Goal: Transaction & Acquisition: Purchase product/service

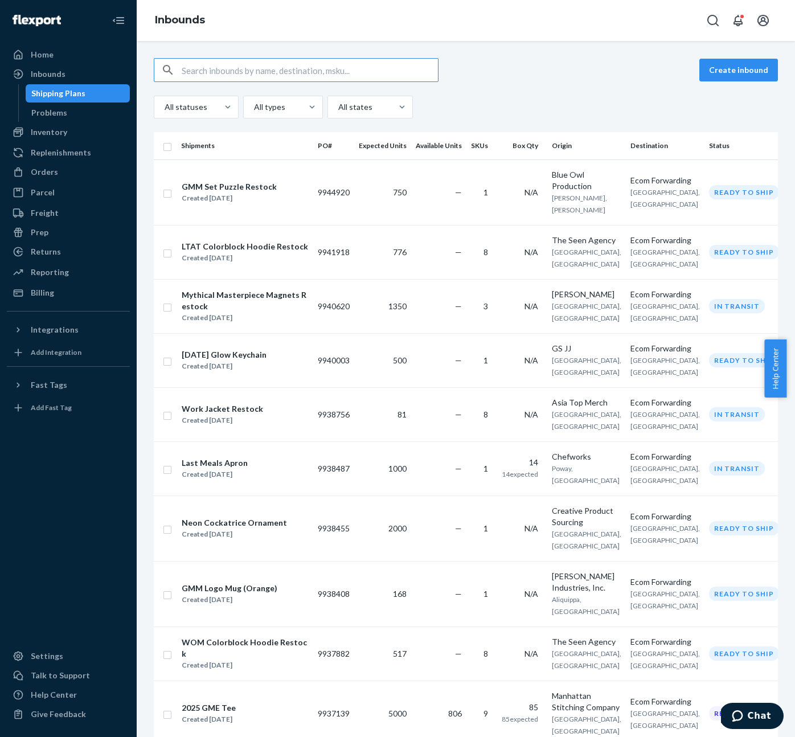
click at [607, 53] on div "Create inbound All statuses All types All states Shipments PO# Expected Units A…" at bounding box center [466, 389] width 658 height 696
click at [370, 69] on input "text" at bounding box center [310, 70] width 256 height 23
type input "gme"
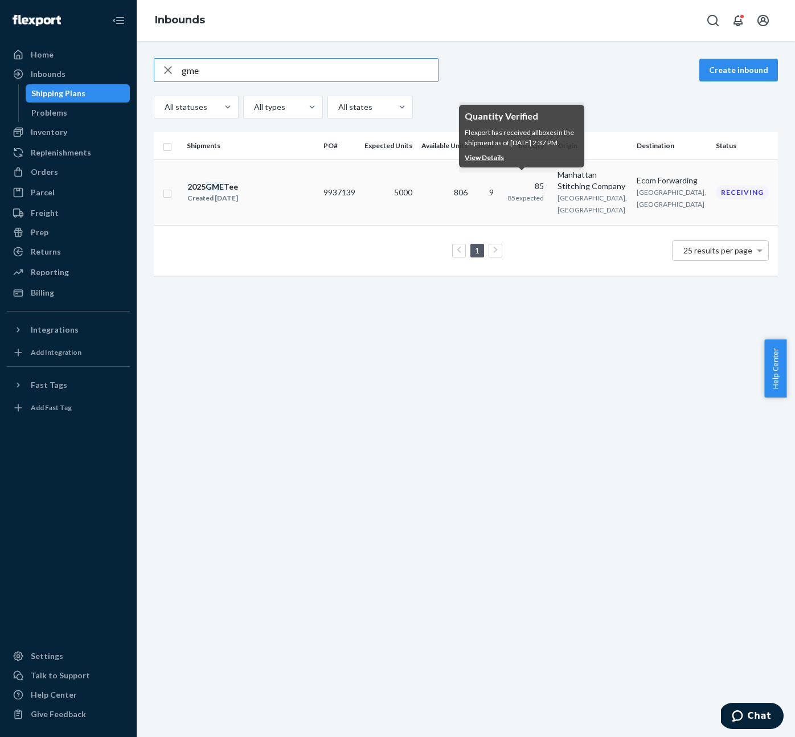
click at [516, 180] on div "85" at bounding box center [525, 185] width 36 height 11
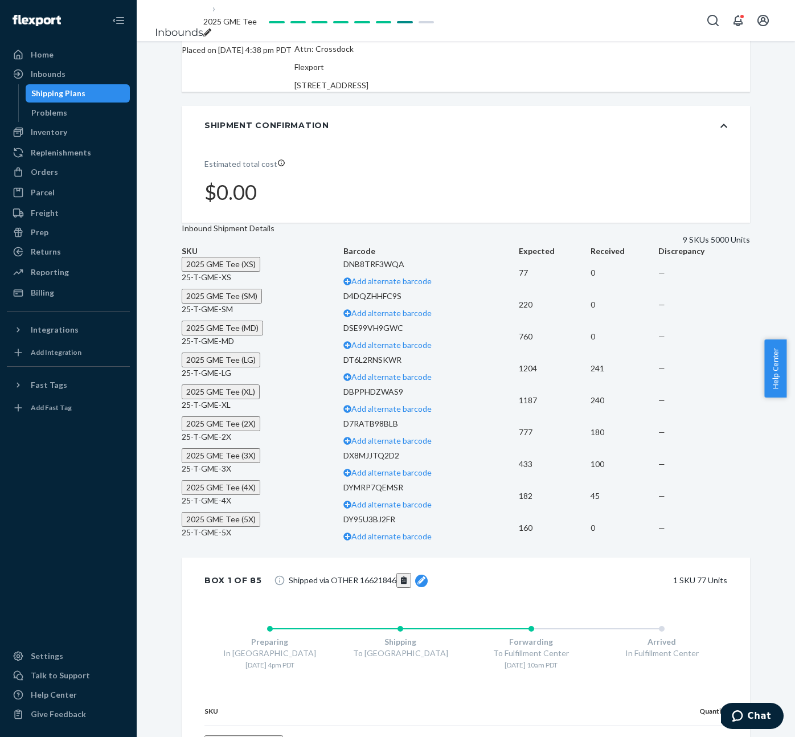
scroll to position [177, 0]
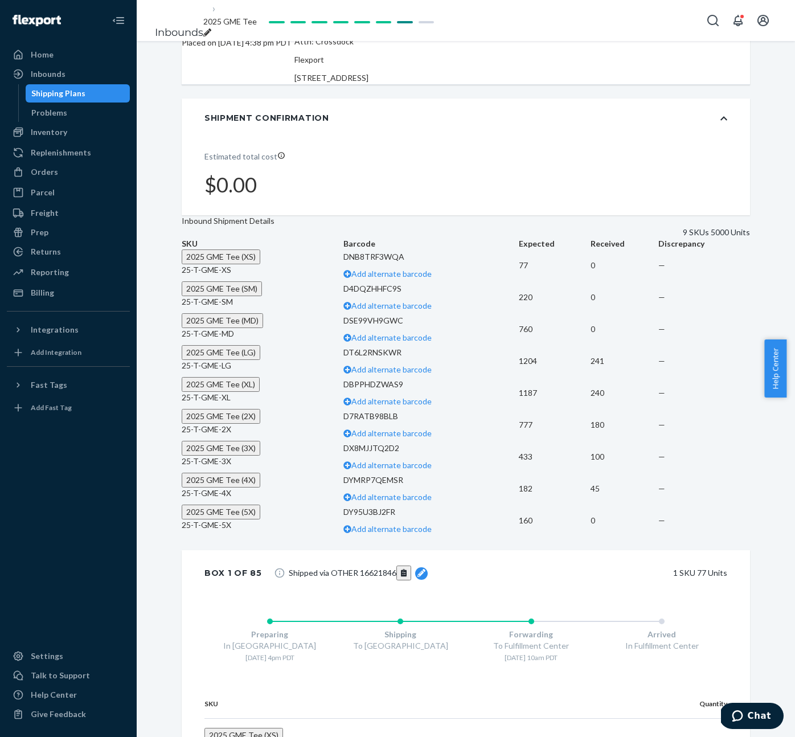
click at [255, 357] on span "2025 GME Tee (LG)" at bounding box center [220, 352] width 69 height 10
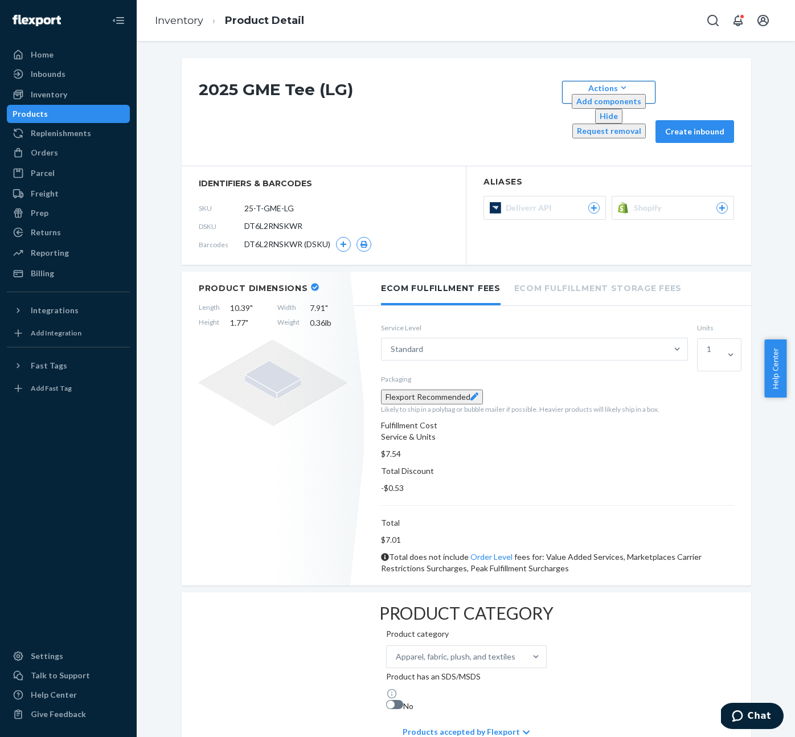
click at [617, 93] on div "Actions" at bounding box center [609, 88] width 74 height 12
click at [619, 94] on div "Actions" at bounding box center [609, 88] width 74 height 12
click at [59, 150] on div "Orders" at bounding box center [68, 153] width 121 height 16
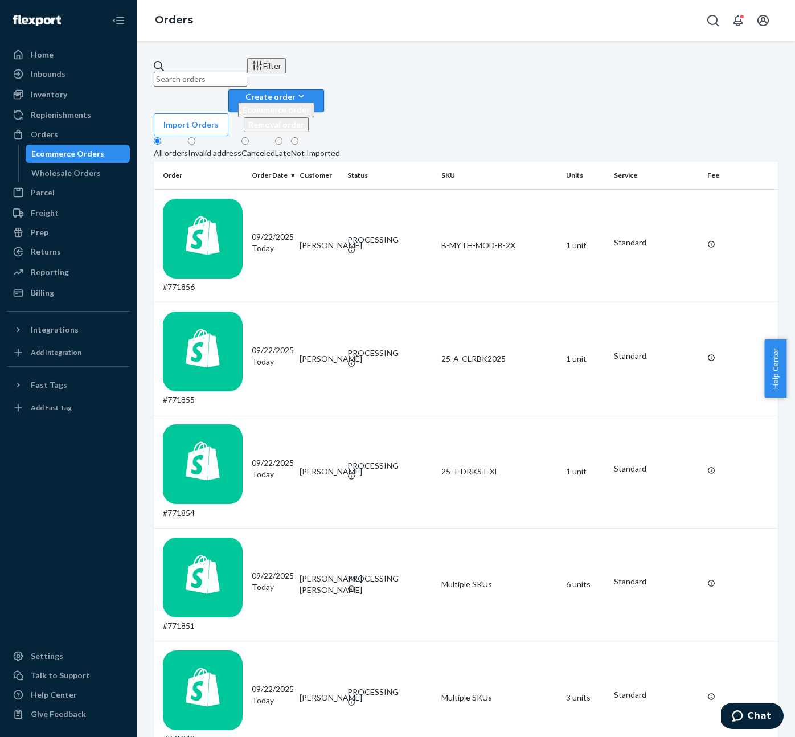
click at [307, 91] on icon "button" at bounding box center [300, 96] width 11 height 11
click at [310, 105] on span "Ecommerce order" at bounding box center [276, 110] width 67 height 10
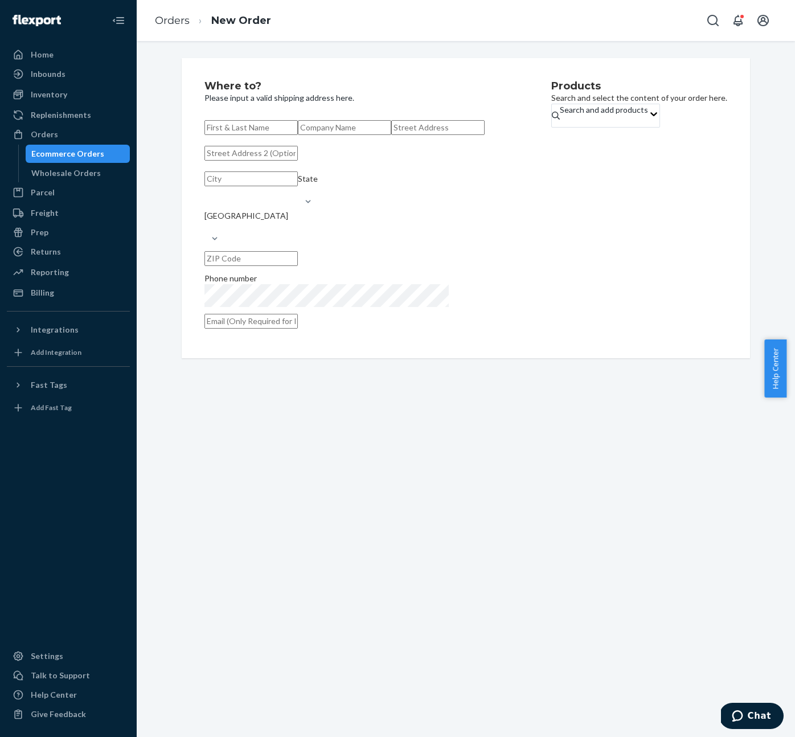
click at [298, 329] on input "text" at bounding box center [250, 321] width 93 height 15
paste input "[EMAIL_ADDRESS][DOMAIN_NAME]"
type input "[EMAIL_ADDRESS][DOMAIN_NAME]"
click at [655, 335] on div "Products Search and select the content of your order here. Search and add produ…" at bounding box center [639, 208] width 176 height 255
click at [294, 121] on input "text" at bounding box center [250, 127] width 93 height 15
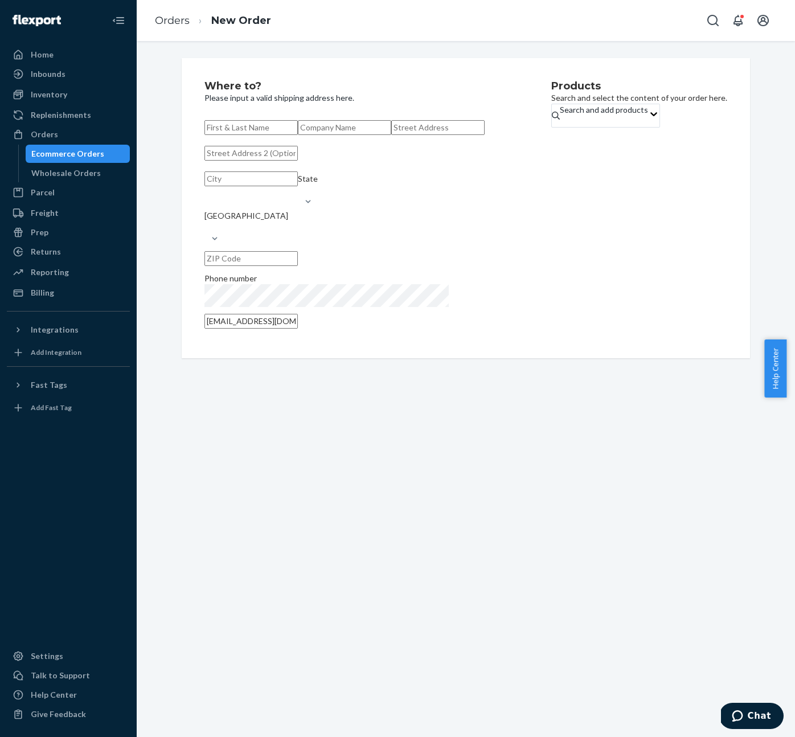
paste input "[PERSON_NAME] More"
type input "[PERSON_NAME] More"
click at [391, 135] on input "text" at bounding box center [437, 127] width 93 height 15
paste input "[STREET_ADDRESS]"
type input "[STREET_ADDRESS]"
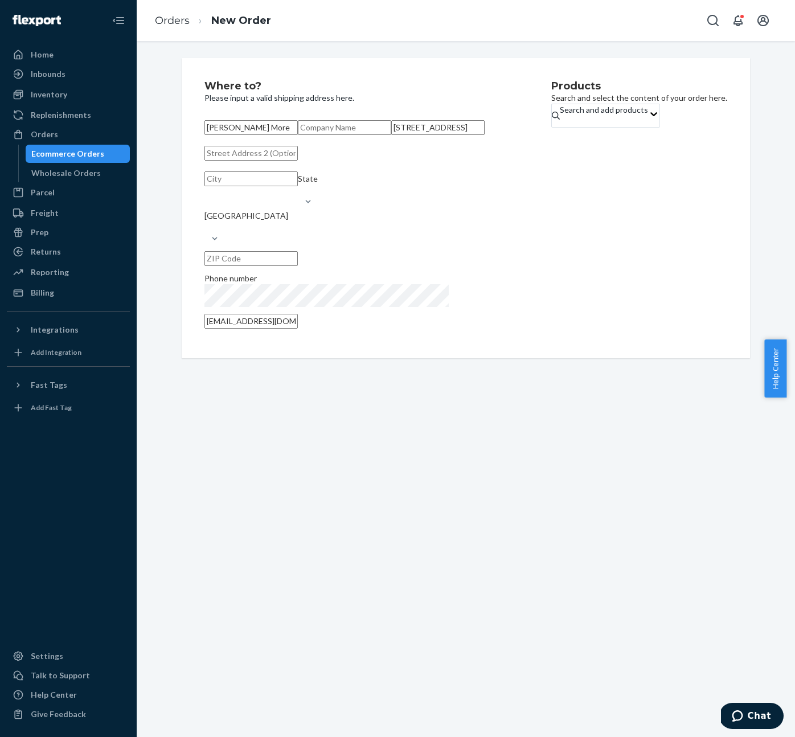
click at [252, 186] on input "text" at bounding box center [250, 178] width 93 height 15
paste input "[GEOGRAPHIC_DATA], ON N2V 2T3"
click at [245, 186] on input "[GEOGRAPHIC_DATA], ON N2V 2T3" at bounding box center [250, 178] width 93 height 15
click at [268, 186] on input "[GEOGRAPHIC_DATA], ON N2V 2T3" at bounding box center [250, 178] width 93 height 15
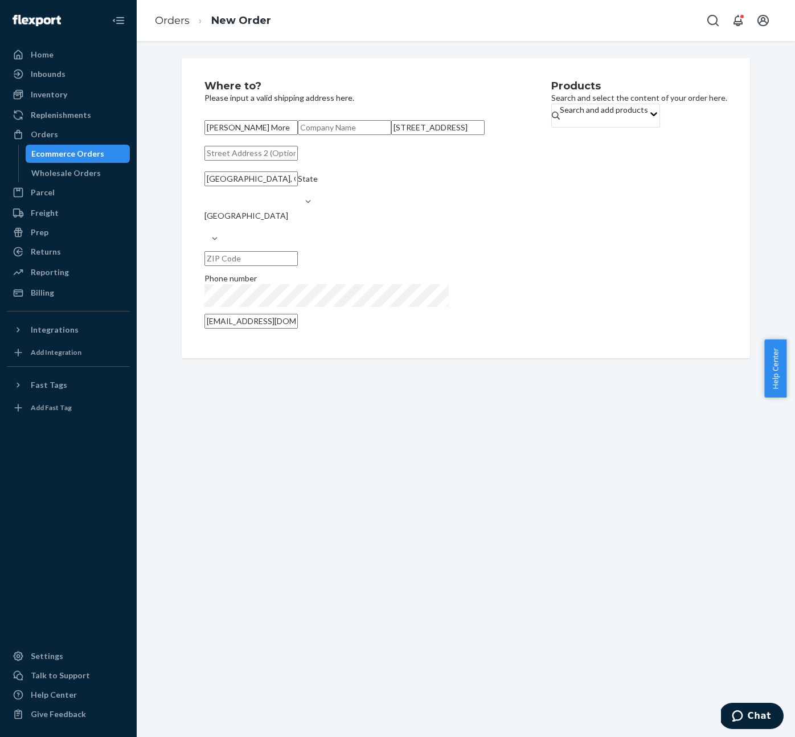
click at [260, 186] on input "[GEOGRAPHIC_DATA], ON N2V 2T3" at bounding box center [250, 178] width 93 height 15
type input "[GEOGRAPHIC_DATA], [GEOGRAPHIC_DATA]"
click at [298, 266] on input "text" at bounding box center [250, 258] width 93 height 15
paste input "N2V 2T3"
type input "N2V 2T3"
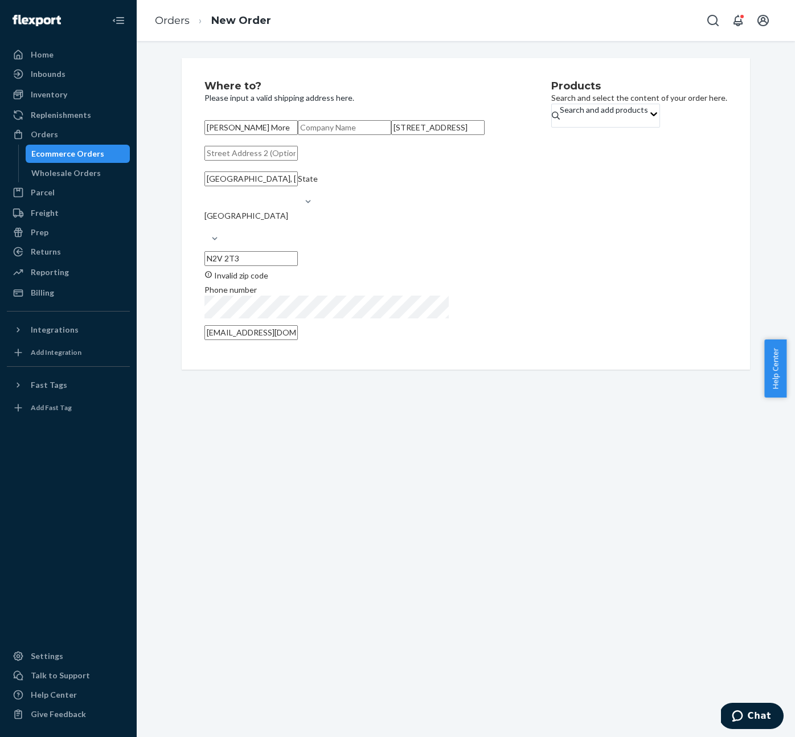
click at [261, 233] on div "[GEOGRAPHIC_DATA]" at bounding box center [246, 221] width 84 height 23
click at [206, 233] on input "[GEOGRAPHIC_DATA]" at bounding box center [204, 226] width 1 height 11
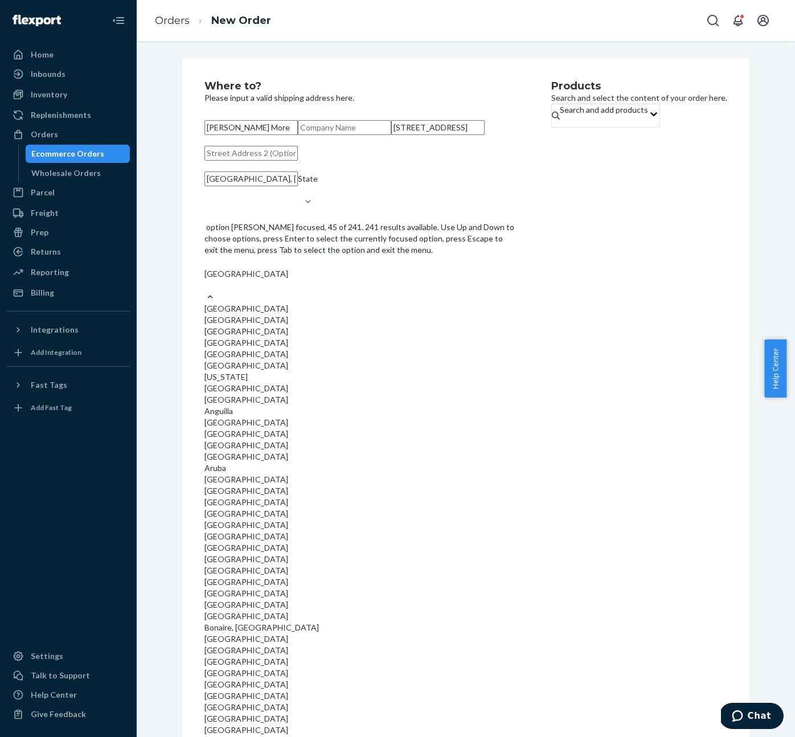
scroll to position [855, 0]
click at [206, 291] on input "option Canada focused, 41 of 241. 241 results available. Use Up and Down to cho…" at bounding box center [204, 285] width 1 height 11
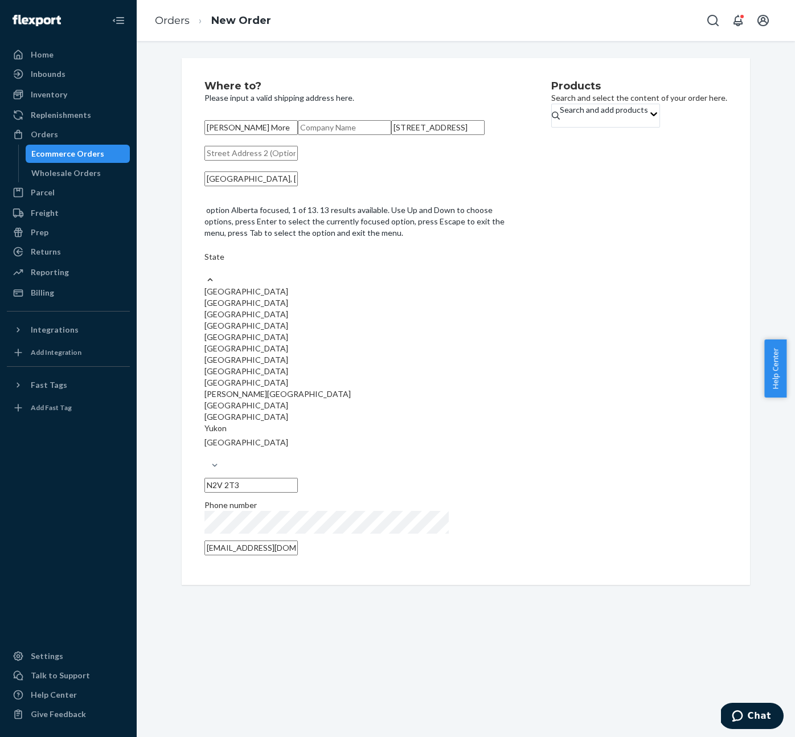
click at [373, 255] on div "State" at bounding box center [360, 262] width 313 height 23
click at [206, 262] on input "option Alberta focused, 1 of 13. 13 results available. Use Up and Down to choos…" at bounding box center [204, 267] width 1 height 11
click at [364, 377] on div "[GEOGRAPHIC_DATA]" at bounding box center [360, 382] width 313 height 11
click at [206, 274] on input "option [GEOGRAPHIC_DATA] focused, 9 of 13. 13 results available. Use Up and Dow…" at bounding box center [204, 267] width 1 height 11
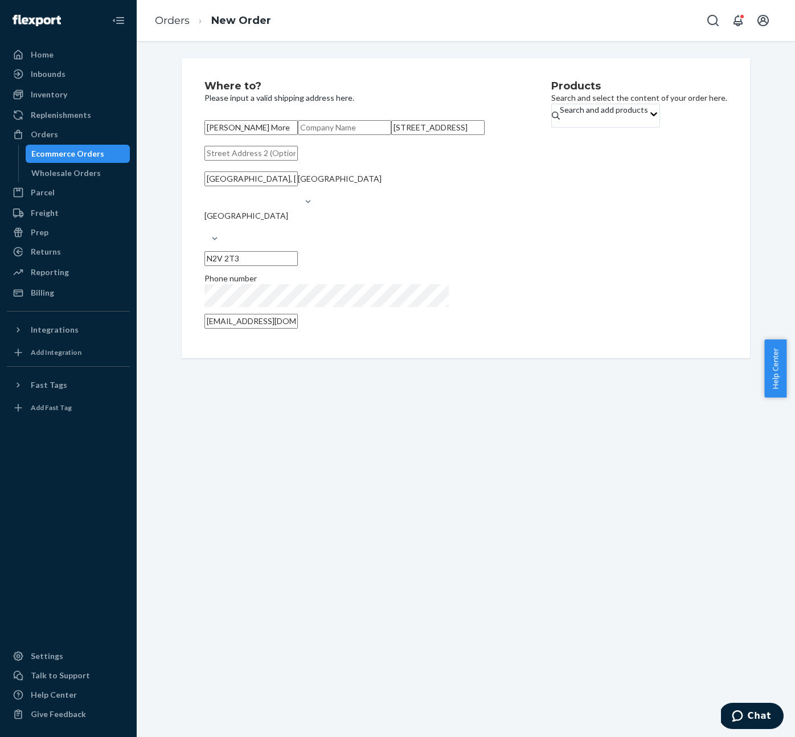
click at [283, 253] on body "Home Inbounds Shipping Plans Problems Inventory Products Replenishments Orders …" at bounding box center [397, 368] width 795 height 737
type input "[GEOGRAPHIC_DATA]"
click at [551, 269] on div "Products Search and select the content of your order here. Search and add produ…" at bounding box center [639, 208] width 176 height 255
click at [565, 116] on div "Search and add products" at bounding box center [604, 109] width 88 height 11
click at [561, 127] on input "Search and add products" at bounding box center [560, 121] width 1 height 11
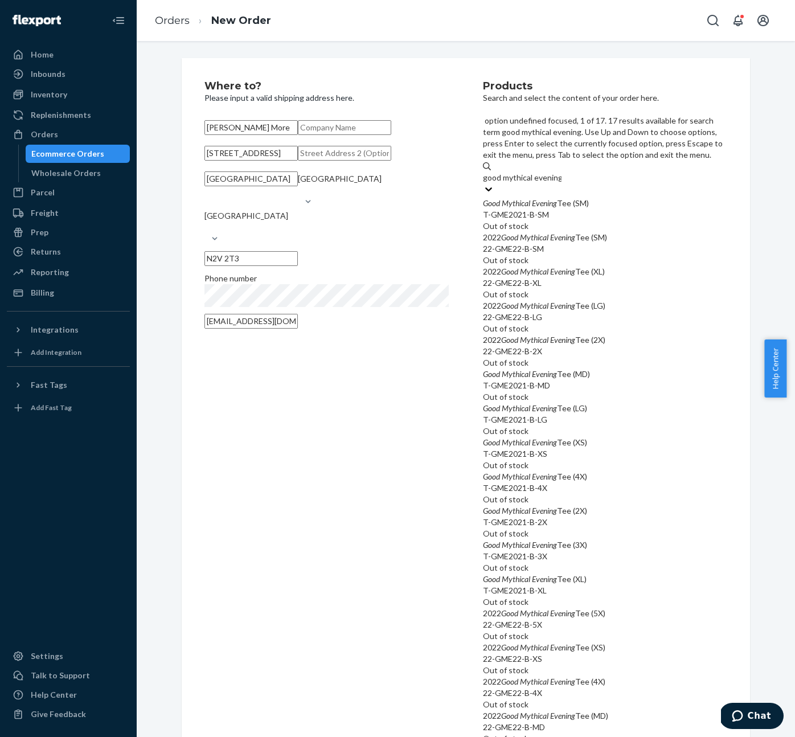
scroll to position [42, 0]
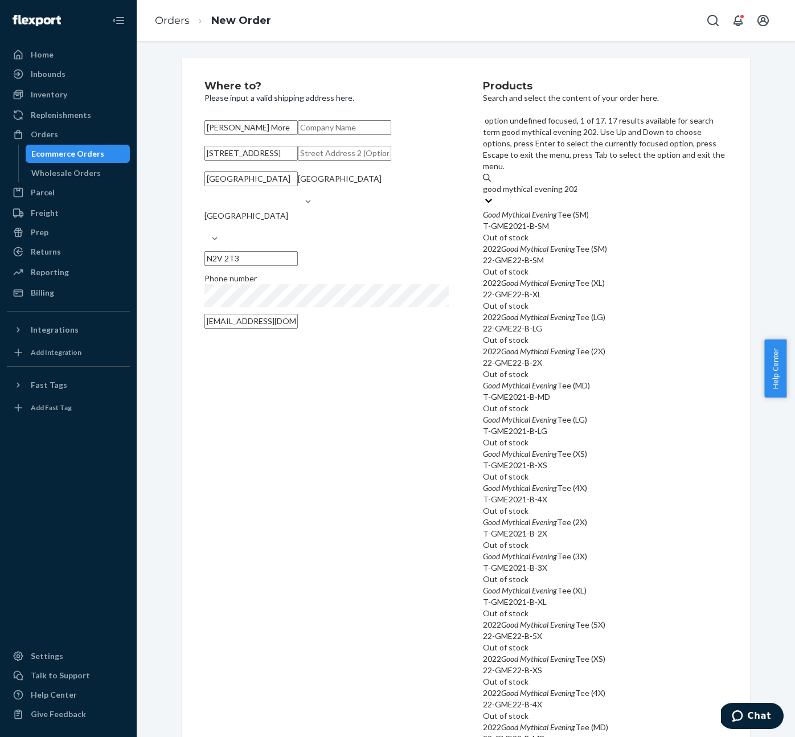
type input "good mythical evening 2025"
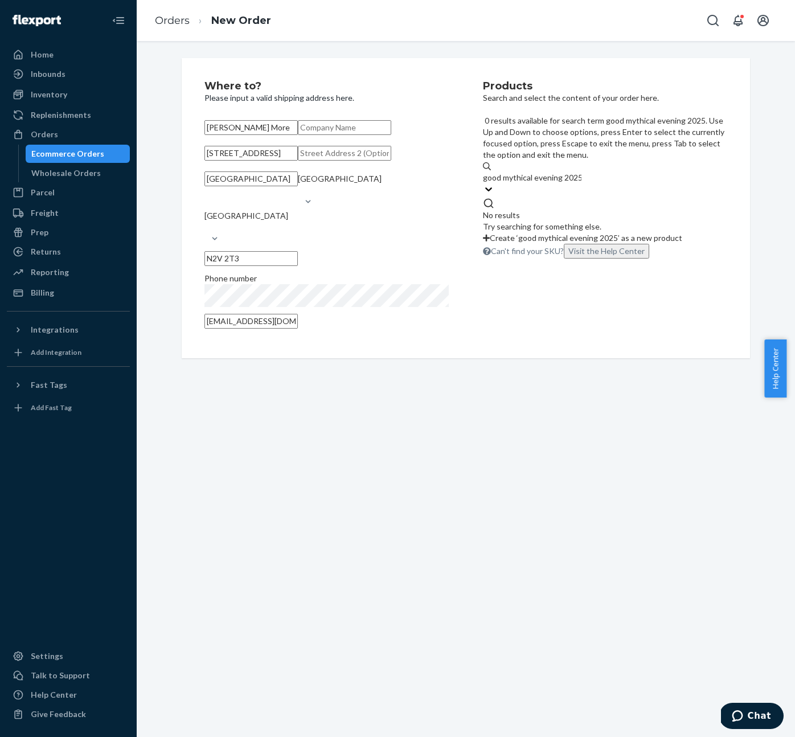
scroll to position [0, 0]
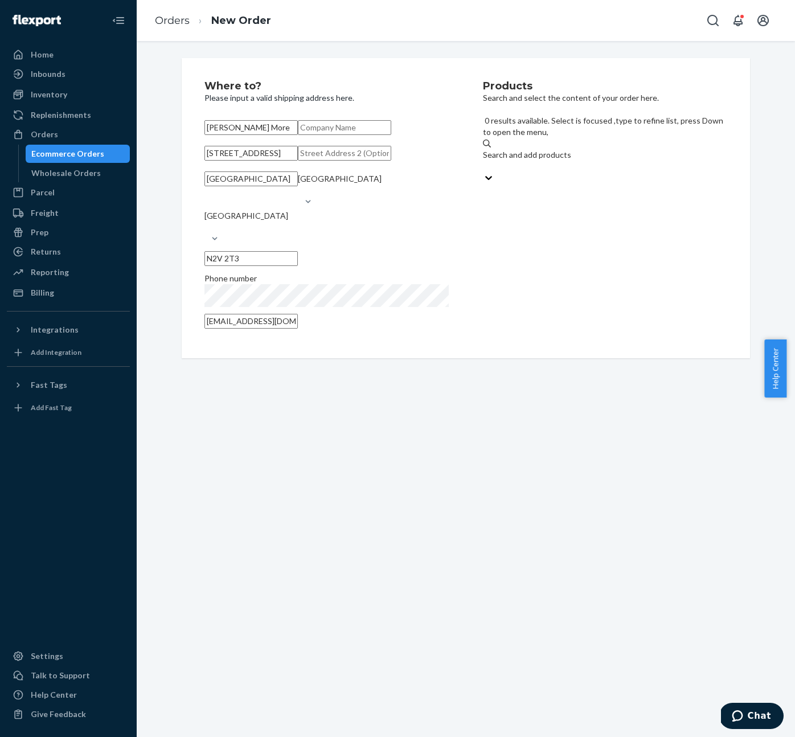
click at [618, 149] on div "Search and add products" at bounding box center [605, 160] width 244 height 23
click at [484, 161] on input "0 results available. Select is focused ,type to refine list, press Down to open…" at bounding box center [483, 166] width 1 height 11
type input "2025"
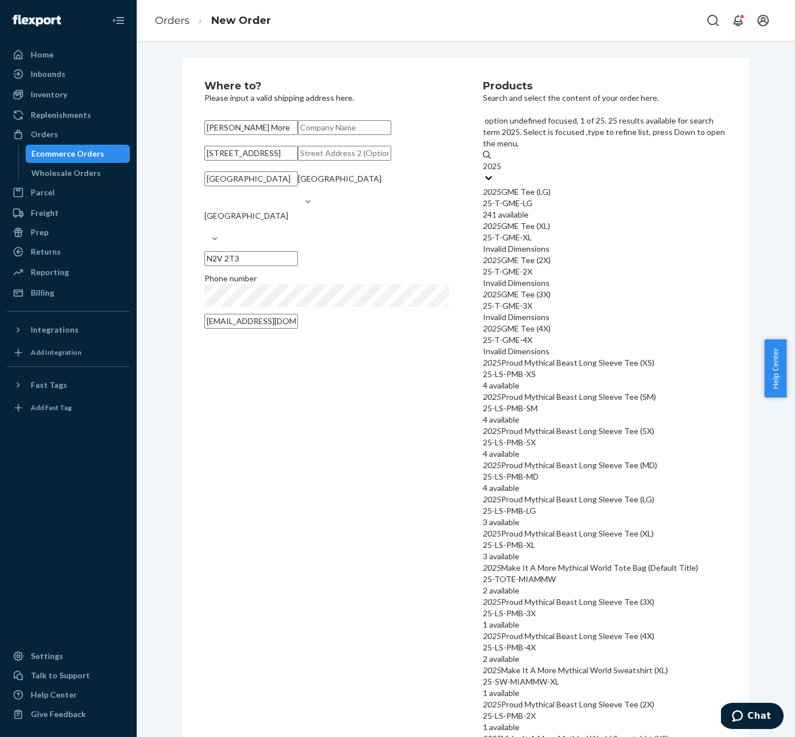
click at [591, 186] on div "2025 GME Tee (LG)" at bounding box center [605, 191] width 244 height 11
click at [502, 161] on input "2025" at bounding box center [492, 166] width 19 height 11
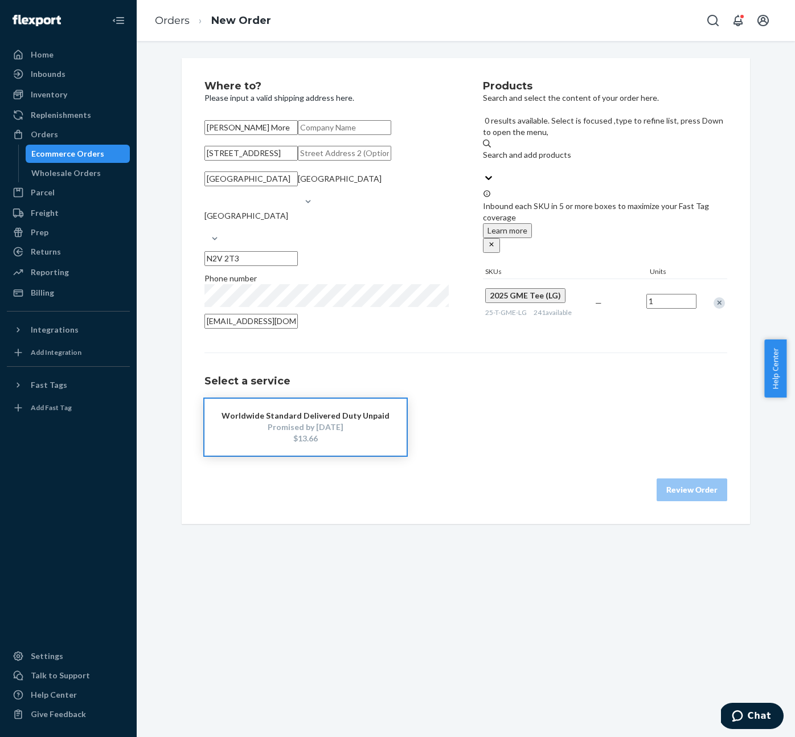
drag, startPoint x: 527, startPoint y: 503, endPoint x: 507, endPoint y: 503, distance: 19.9
click at [524, 455] on div "Worldwide Standard Delivered Duty Unpaid Promised by [DATE] $13.66" at bounding box center [465, 427] width 523 height 57
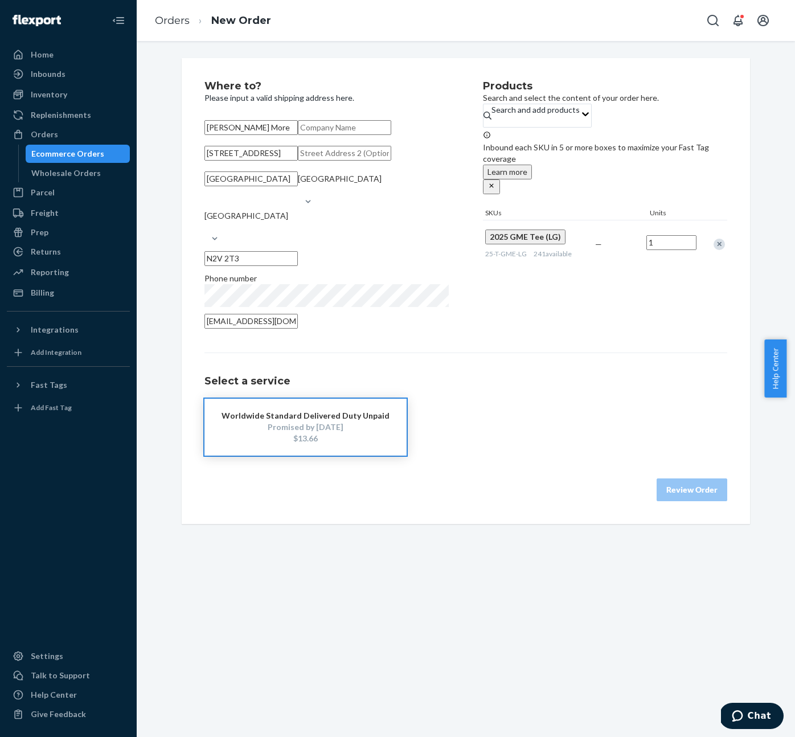
click at [367, 444] on div "$13.66" at bounding box center [305, 438] width 168 height 11
click at [537, 501] on div "Select a service Worldwide Standard Delivered Duty Unpaid Promised by [DATE] $1…" at bounding box center [465, 426] width 523 height 149
click at [567, 335] on div "Products Search and select the content of your order here. Search and add produ…" at bounding box center [605, 208] width 244 height 255
click at [278, 444] on div "$13.66" at bounding box center [305, 438] width 168 height 11
click at [281, 433] on div "Promised by [DATE]" at bounding box center [305, 426] width 168 height 11
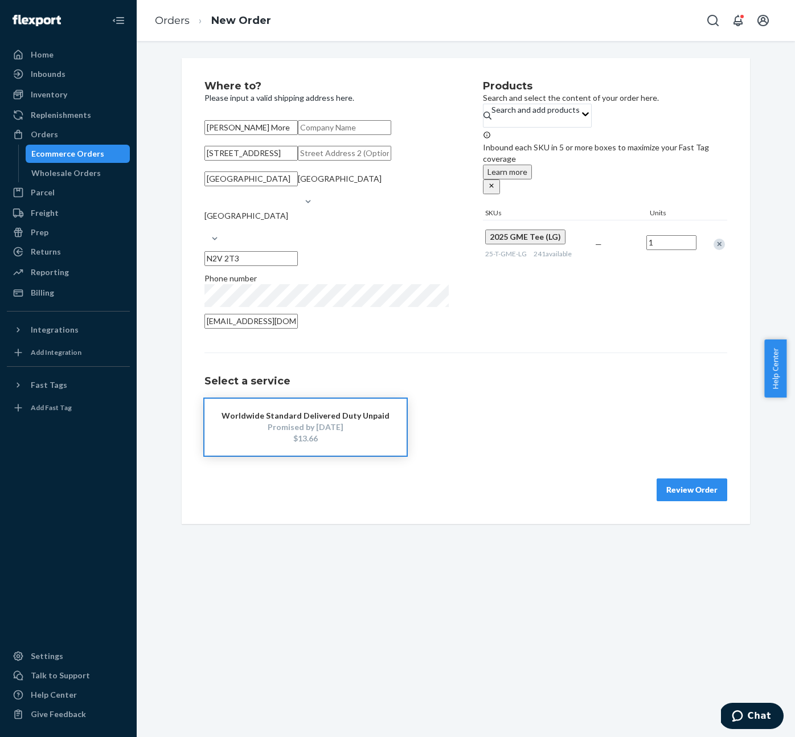
click at [508, 335] on div "Products Search and select the content of your order here. Search and add produ…" at bounding box center [605, 208] width 244 height 255
click at [681, 501] on button "Review Order" at bounding box center [691, 489] width 71 height 23
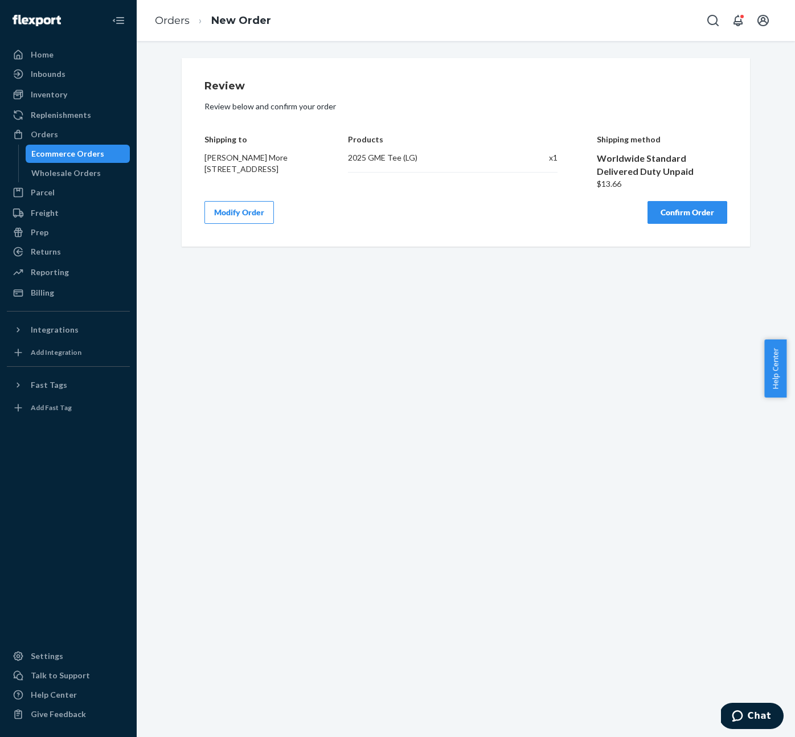
click at [688, 212] on button "Confirm Order" at bounding box center [687, 212] width 80 height 23
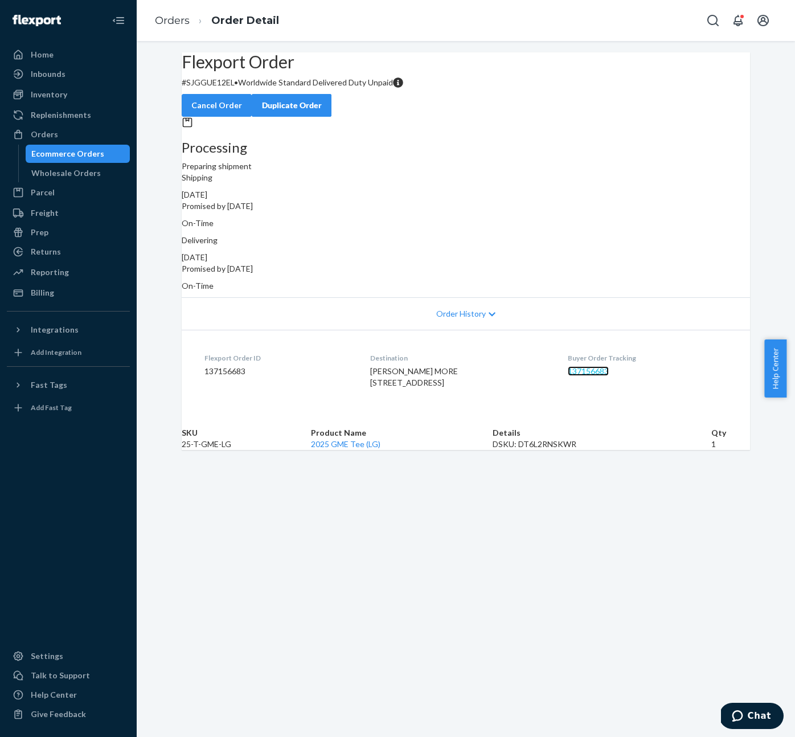
click at [596, 366] on link "137156683" at bounding box center [588, 371] width 41 height 10
click at [60, 95] on div "Inventory" at bounding box center [49, 94] width 36 height 11
